Goal: Information Seeking & Learning: Check status

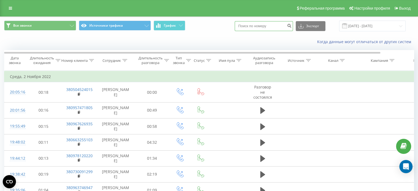
click at [267, 27] on input at bounding box center [264, 26] width 58 height 10
click at [233, 40] on div "Когда данные могут отличаться от других систем" at bounding box center [287, 41] width 261 height 5
click at [267, 28] on input at bounding box center [264, 26] width 58 height 10
click at [123, 59] on icon at bounding box center [124, 60] width 5 height 3
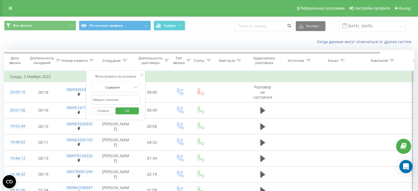
click at [111, 98] on input "text" at bounding box center [116, 100] width 48 height 10
type input "молнар"
click button "OK" at bounding box center [127, 111] width 23 height 7
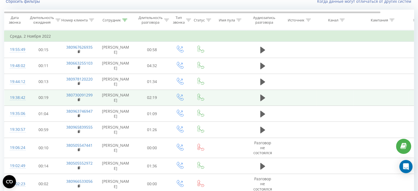
scroll to position [79, 0]
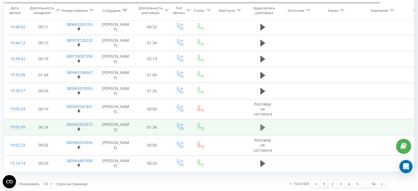
click at [262, 129] on icon at bounding box center [262, 127] width 5 height 7
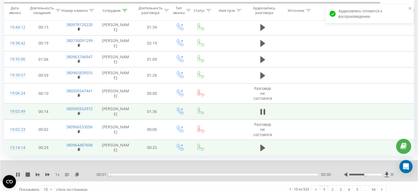
scroll to position [100, 0]
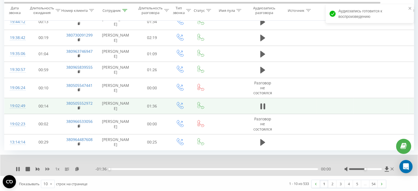
click at [47, 169] on icon at bounding box center [47, 169] width 4 height 4
click at [18, 168] on icon at bounding box center [18, 169] width 4 height 4
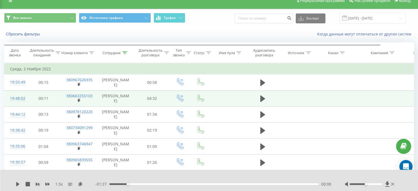
scroll to position [0, 0]
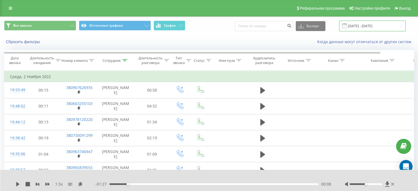
click at [373, 27] on input "02.10.2022 - 02.11.2022" at bounding box center [372, 26] width 67 height 11
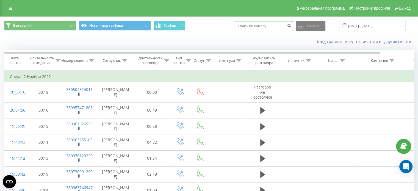
paste input "0502706406"
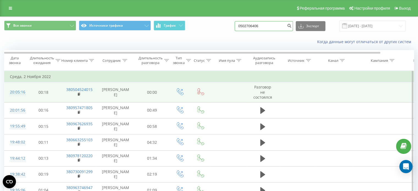
type input "0502706406"
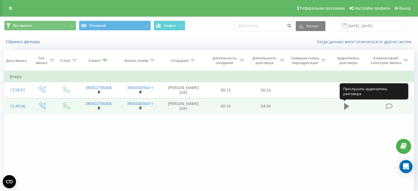
click at [344, 107] on icon at bounding box center [346, 106] width 5 height 7
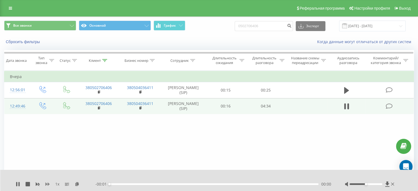
click at [47, 183] on icon at bounding box center [47, 184] width 4 height 4
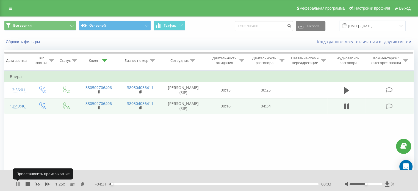
click at [16, 185] on icon at bounding box center [16, 184] width 1 height 4
click at [81, 184] on icon at bounding box center [82, 184] width 5 height 4
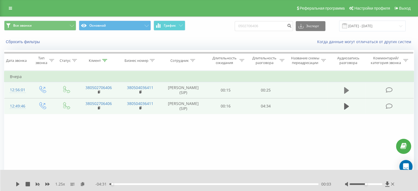
click at [348, 87] on icon at bounding box center [346, 91] width 5 height 8
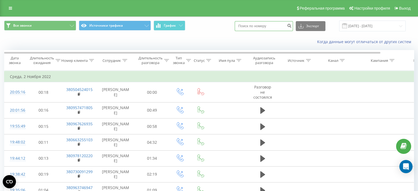
paste input "0667276036"
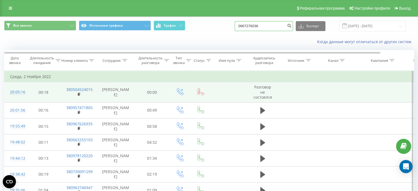
type input "0667276036"
